Goal: Task Accomplishment & Management: Use online tool/utility

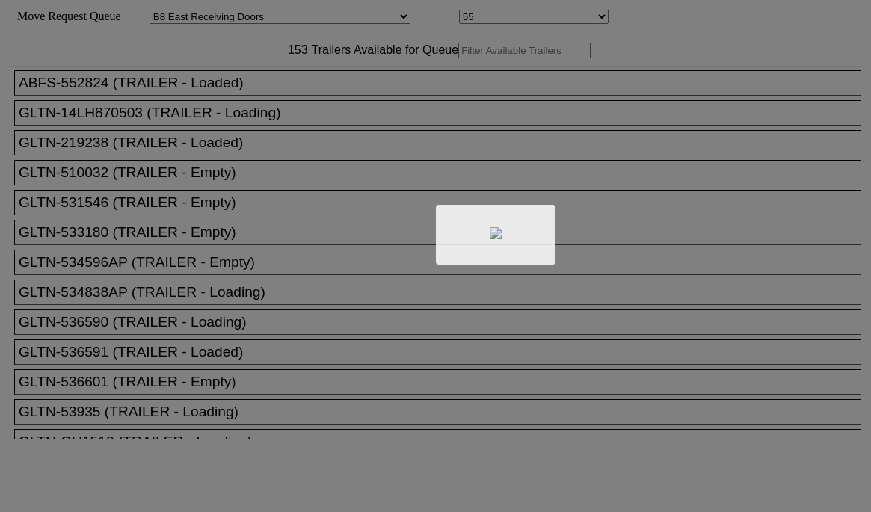
select select "536"
select select "8223"
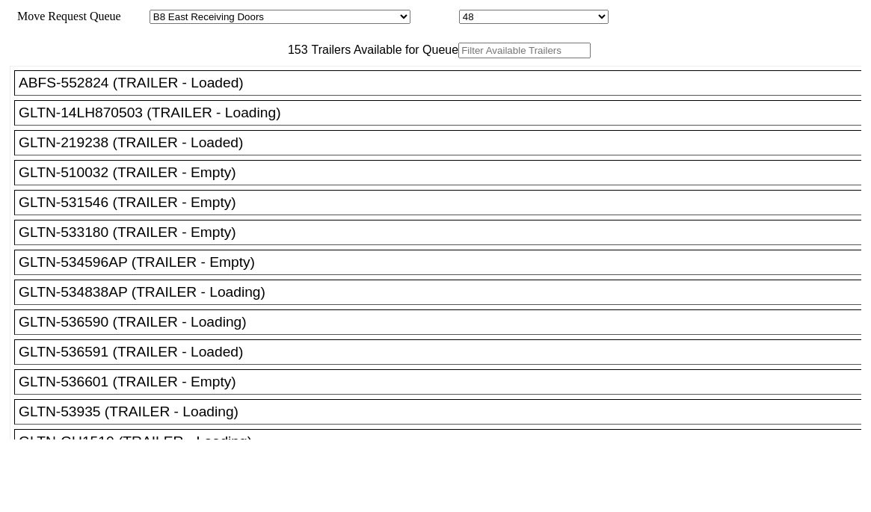
click at [458, 58] on input "text" at bounding box center [524, 51] width 132 height 16
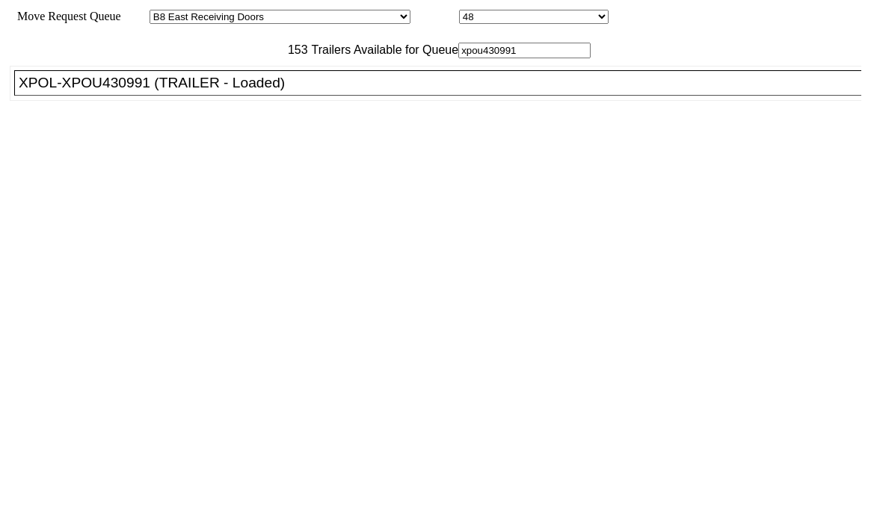
type input "xpou430991"
click at [246, 91] on div "XPOL-XPOU430991 (TRAILER - Loaded)" at bounding box center [445, 83] width 852 height 16
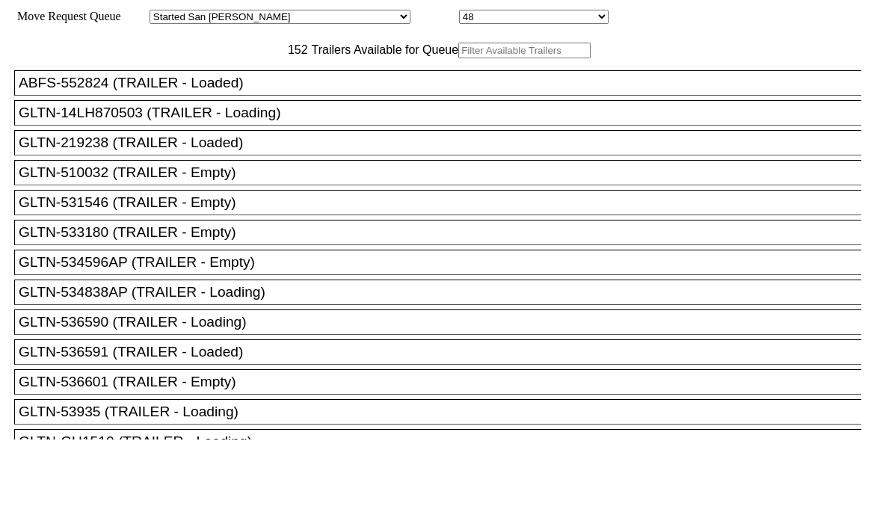
click at [458, 58] on input "text" at bounding box center [524, 51] width 132 height 16
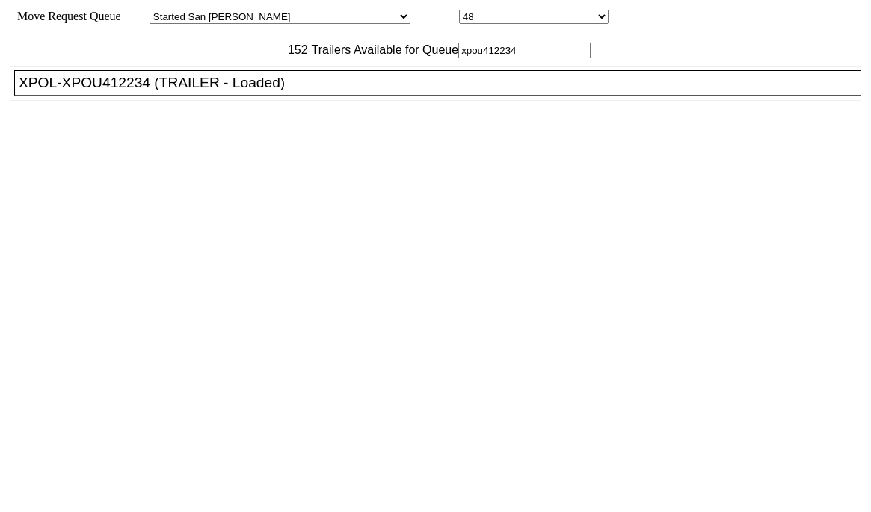
type input "xpou412234"
click at [92, 91] on div "XPOL-XPOU412234 (TRAILER - Loaded)" at bounding box center [445, 83] width 852 height 16
